Goal: Check status: Check status

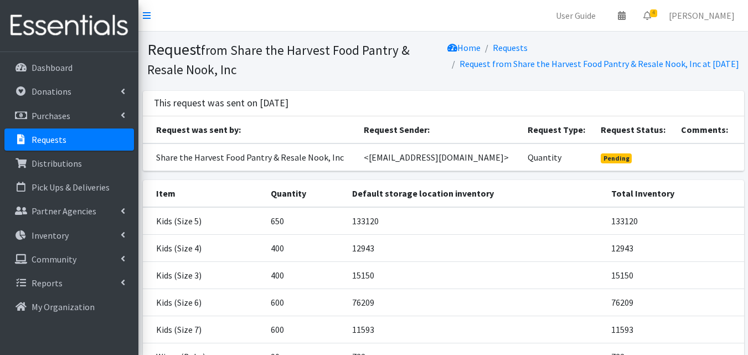
click at [95, 138] on link "Requests" at bounding box center [69, 139] width 130 height 22
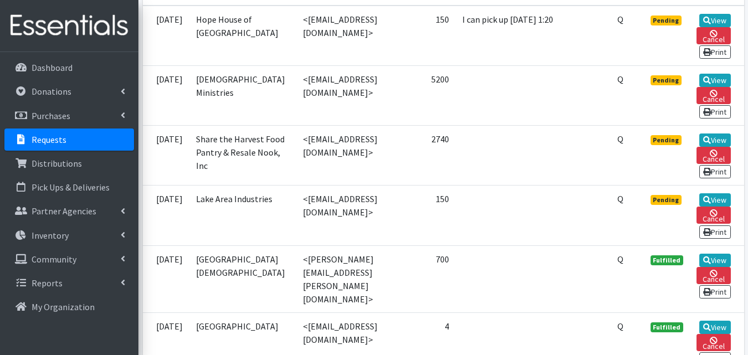
scroll to position [322, 0]
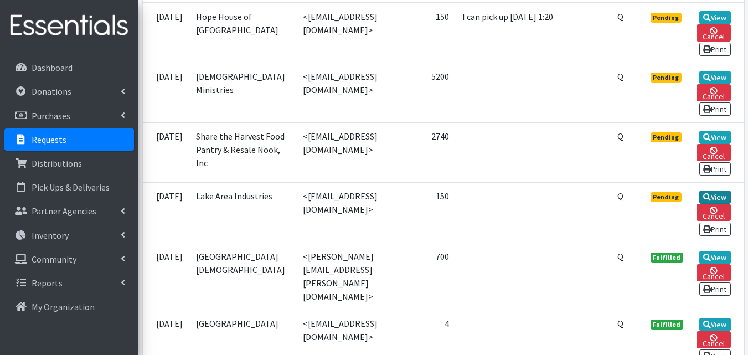
click at [717, 204] on link "View" at bounding box center [715, 196] width 32 height 13
click at [723, 71] on link "View" at bounding box center [715, 77] width 32 height 13
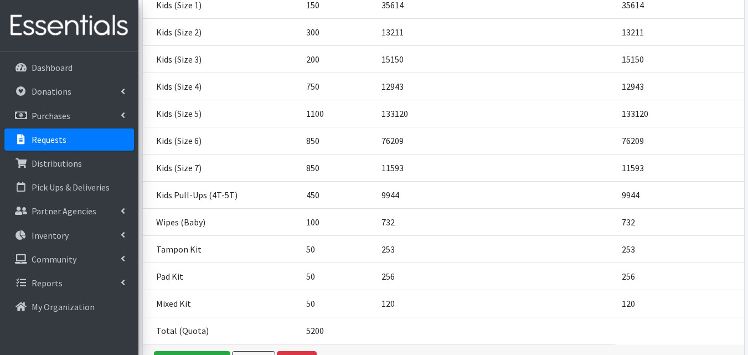
scroll to position [245, 0]
